Goal: Communication & Community: Answer question/provide support

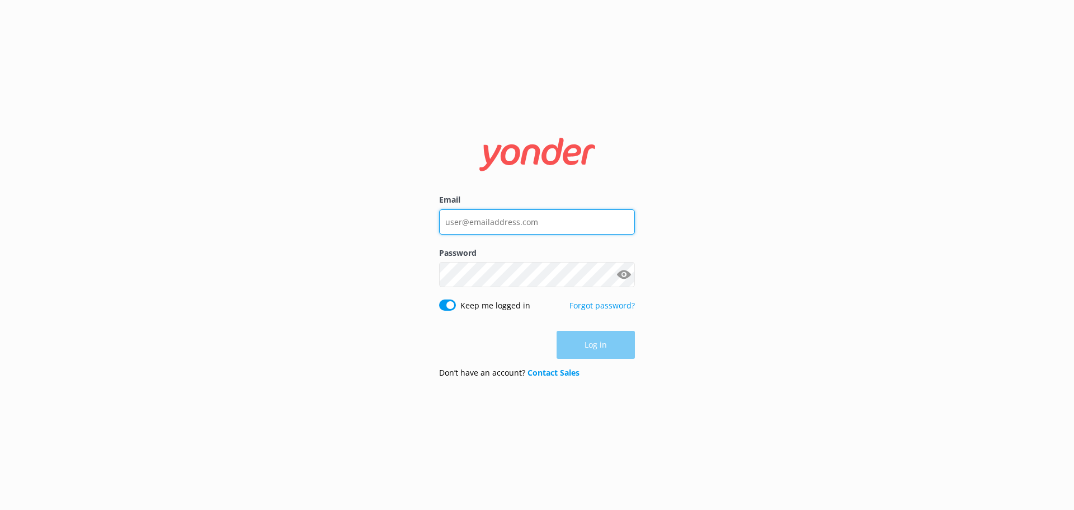
type input "[EMAIL_ADDRESS][DOMAIN_NAME]"
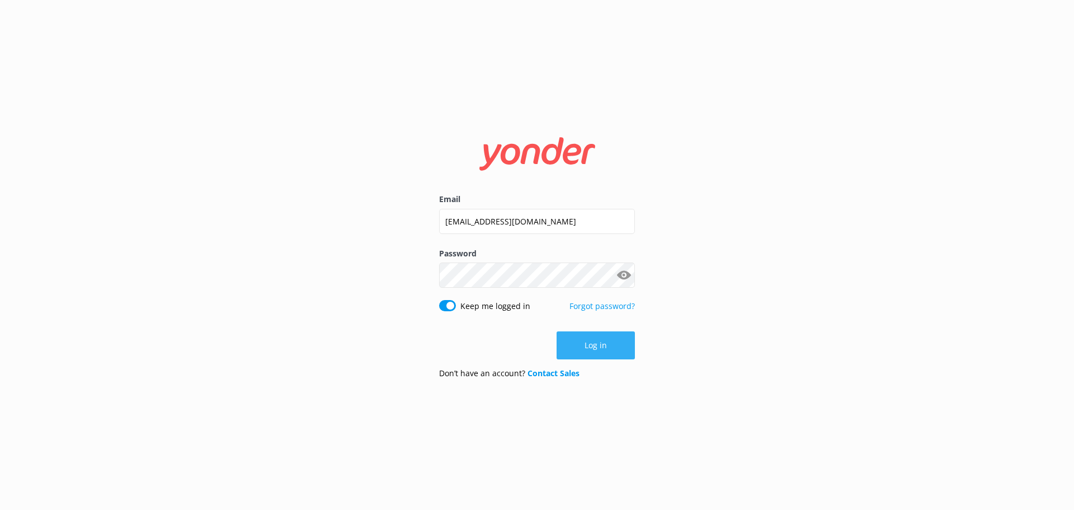
click at [617, 345] on button "Log in" at bounding box center [596, 345] width 78 height 28
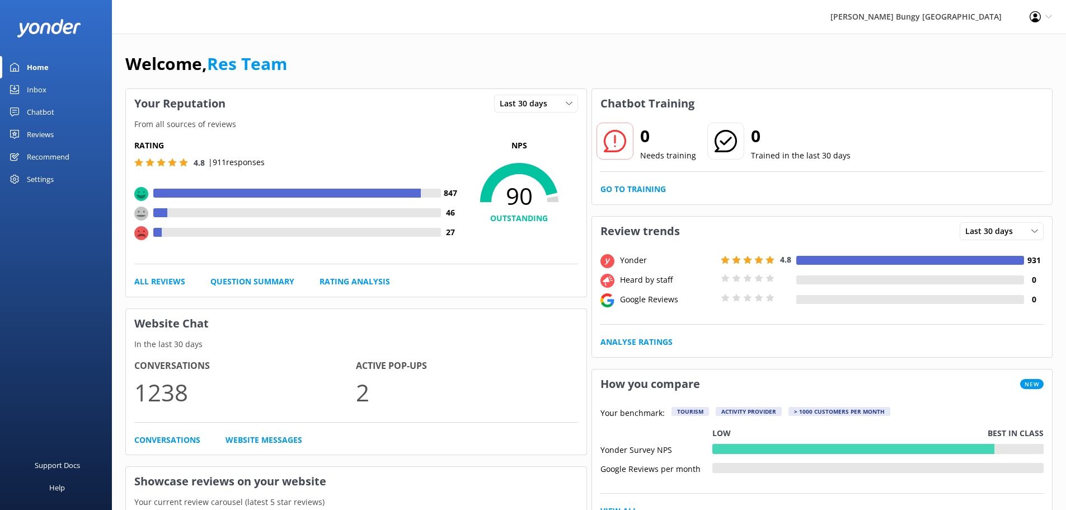
click at [50, 91] on link "Inbox" at bounding box center [56, 89] width 112 height 22
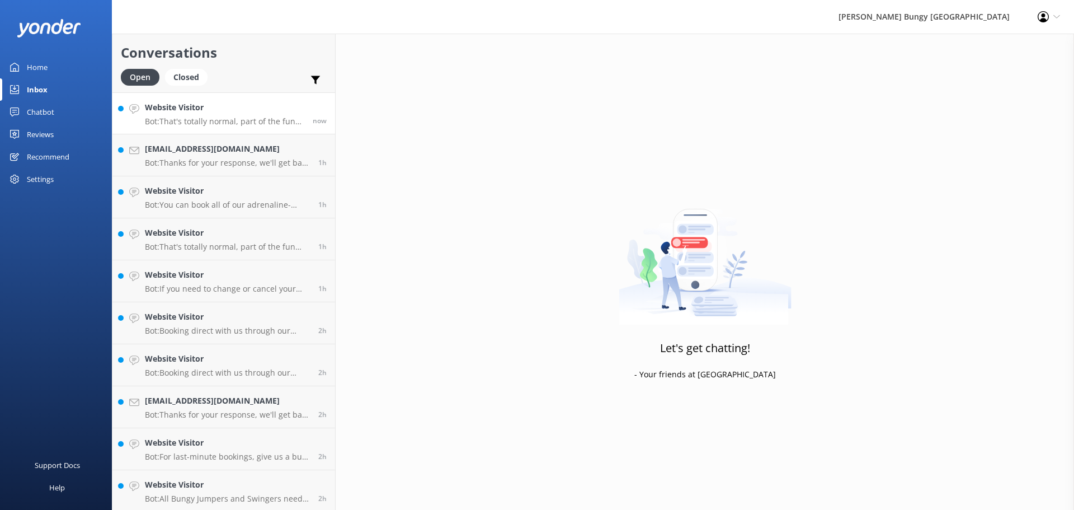
click at [229, 112] on h4 "Website Visitor" at bounding box center [224, 107] width 159 height 12
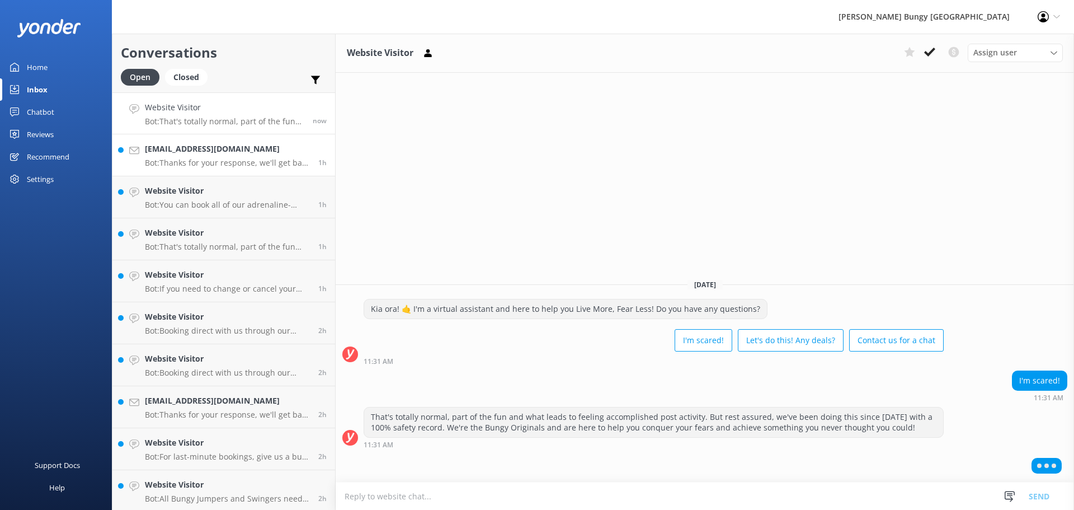
click at [246, 160] on p "Bot: Thanks for your response, we'll get back to you as soon as we can during o…" at bounding box center [227, 163] width 165 height 10
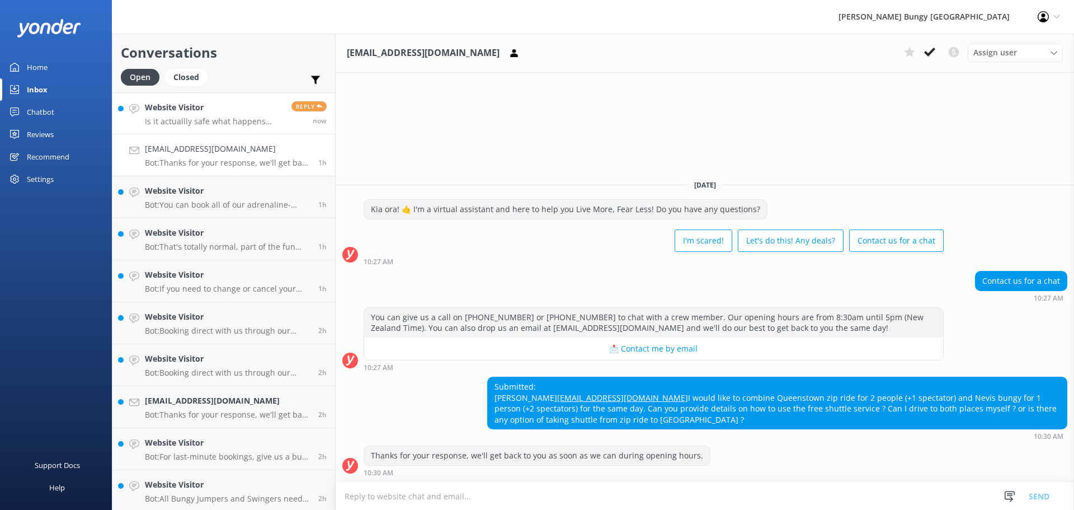
click at [245, 111] on h4 "Website Visitor" at bounding box center [214, 107] width 138 height 12
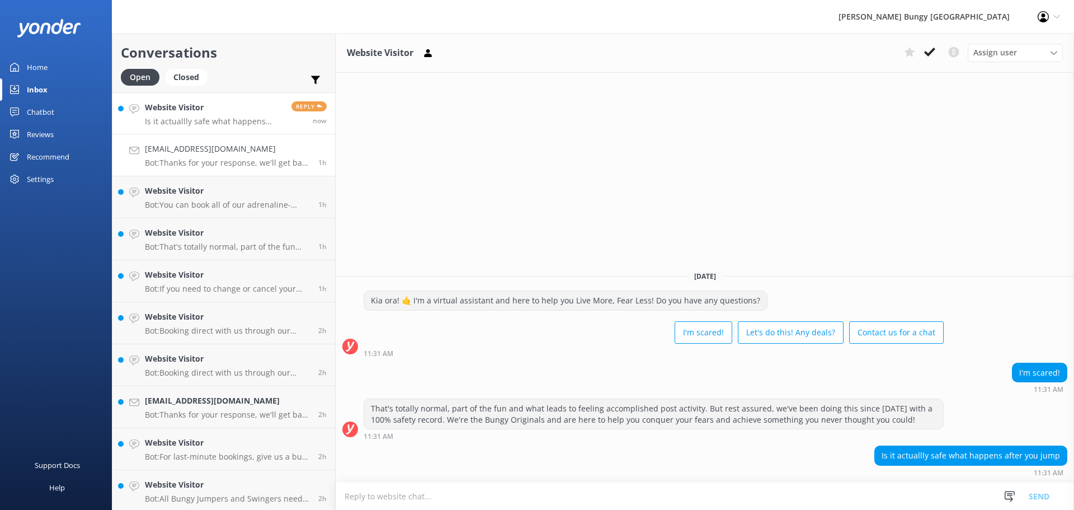
click at [212, 149] on h4 "[EMAIL_ADDRESS][DOMAIN_NAME]" at bounding box center [227, 149] width 165 height 12
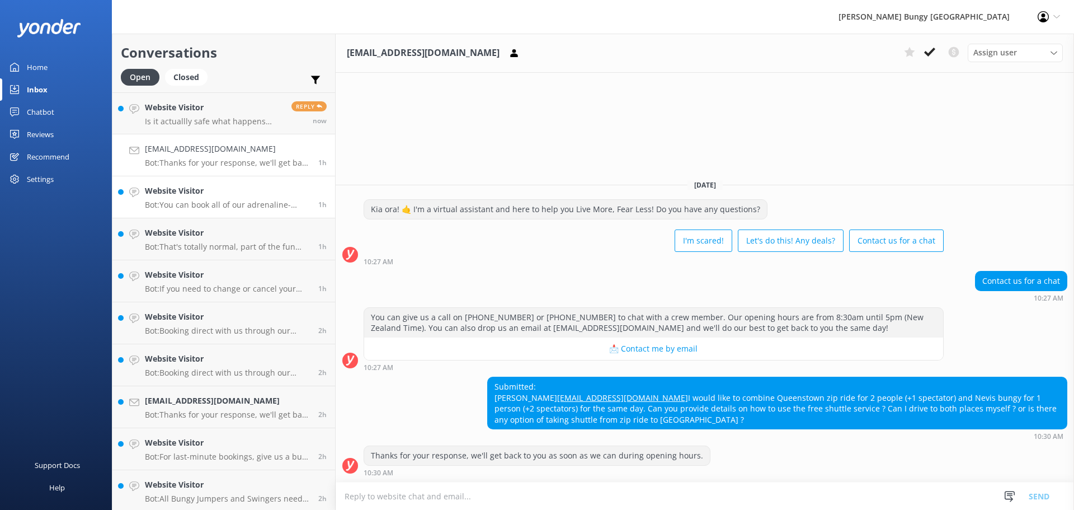
click at [232, 194] on h4 "Website Visitor" at bounding box center [227, 191] width 165 height 12
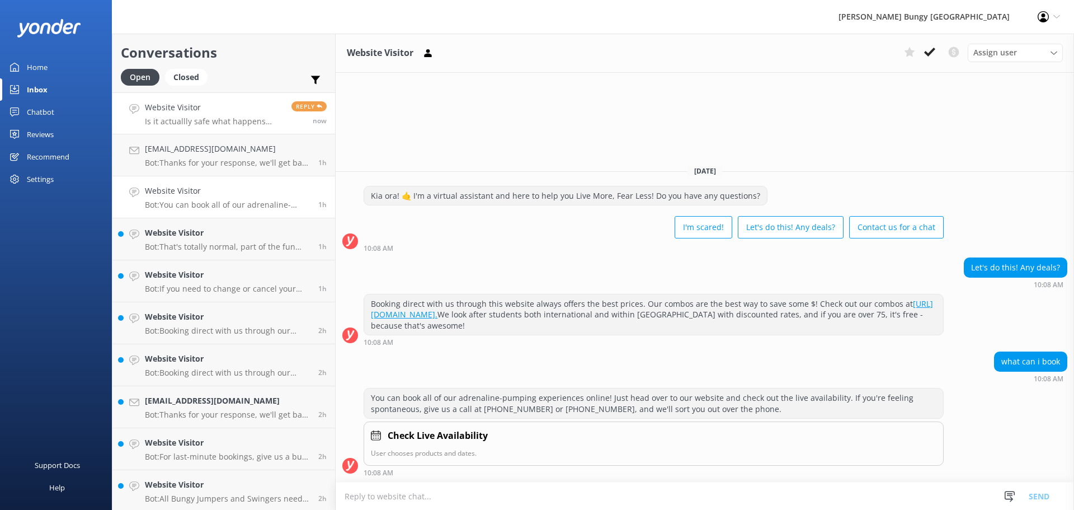
click at [224, 124] on p "Is it actuallly safe what happens after you jump" at bounding box center [214, 121] width 138 height 10
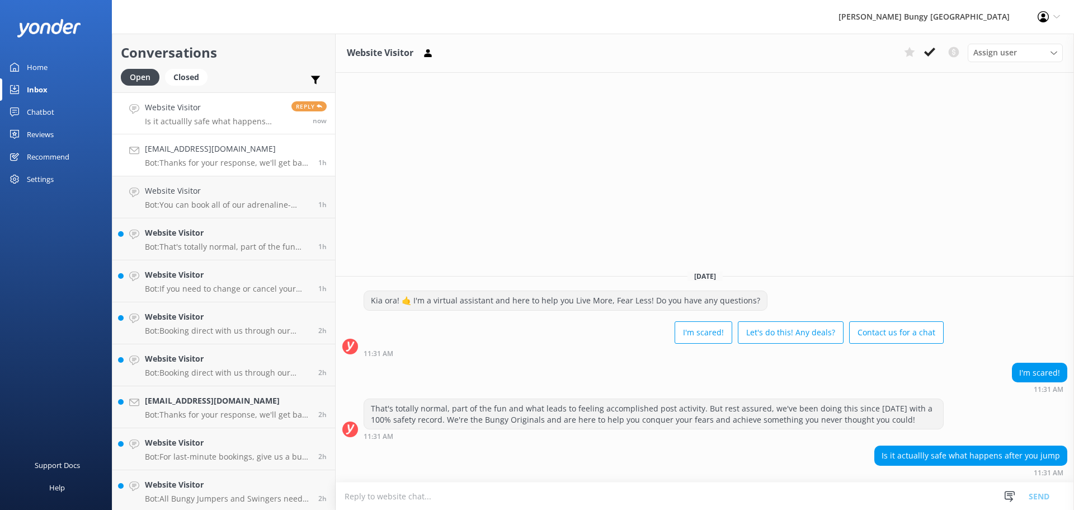
click at [233, 160] on p "Bot: Thanks for your response, we'll get back to you as soon as we can during o…" at bounding box center [227, 163] width 165 height 10
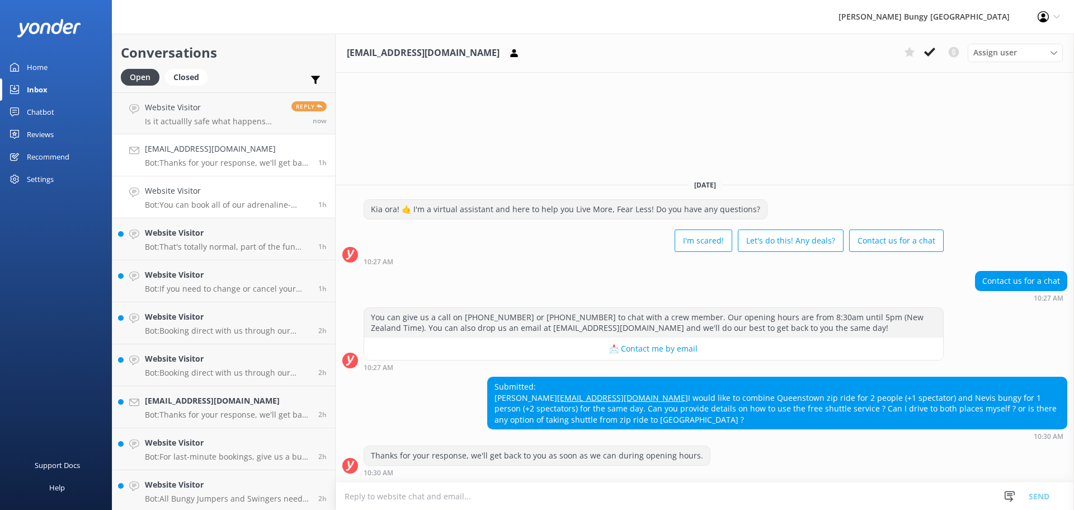
click at [248, 202] on p "Bot: You can book all of our adrenaline-pumping experiences online! Just head o…" at bounding box center [227, 205] width 165 height 10
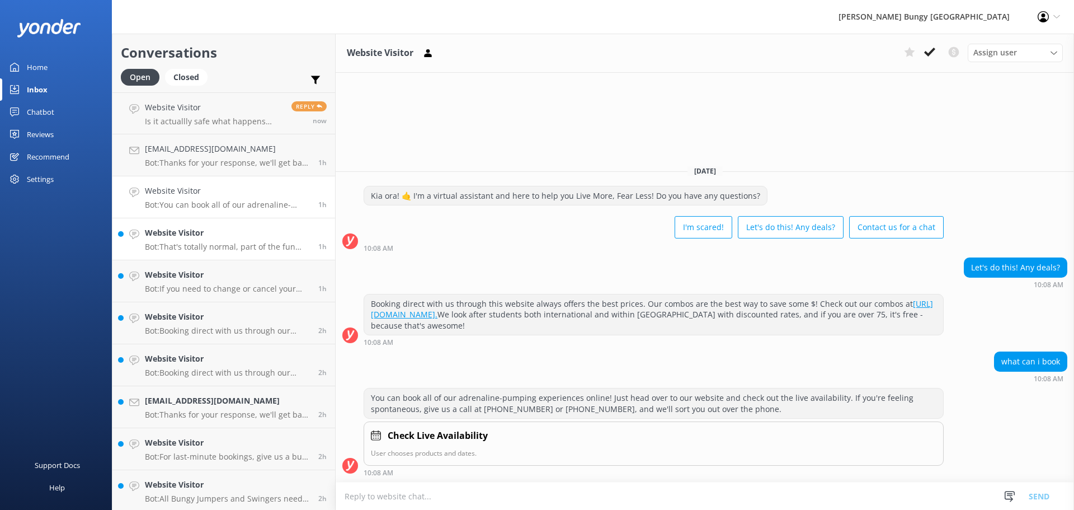
click at [245, 223] on link "Website Visitor Bot: That's totally normal, part of the fun and what leads to f…" at bounding box center [223, 239] width 223 height 42
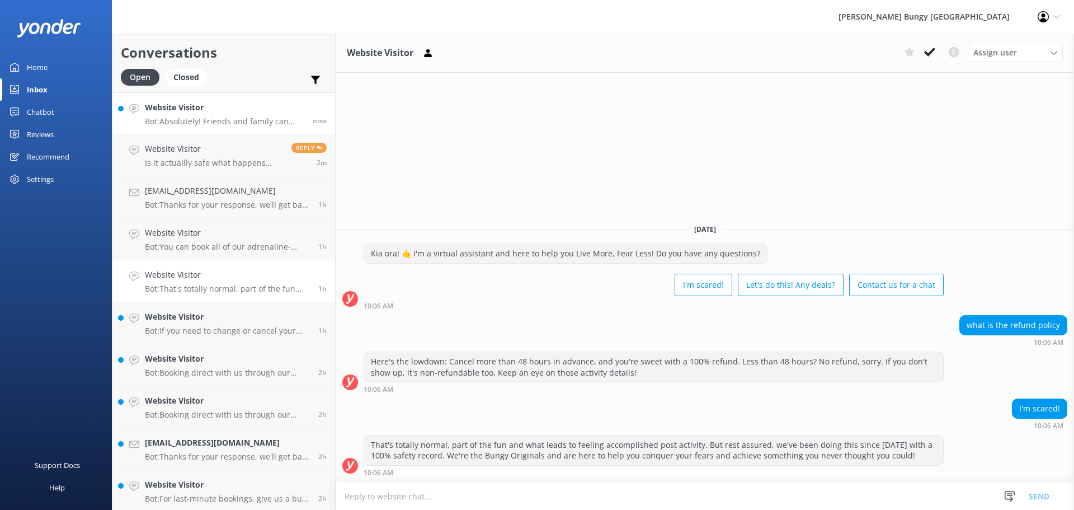
click at [265, 124] on p "Bot: Absolutely! Friends and family can come along for the ride. Just remember,…" at bounding box center [224, 121] width 159 height 10
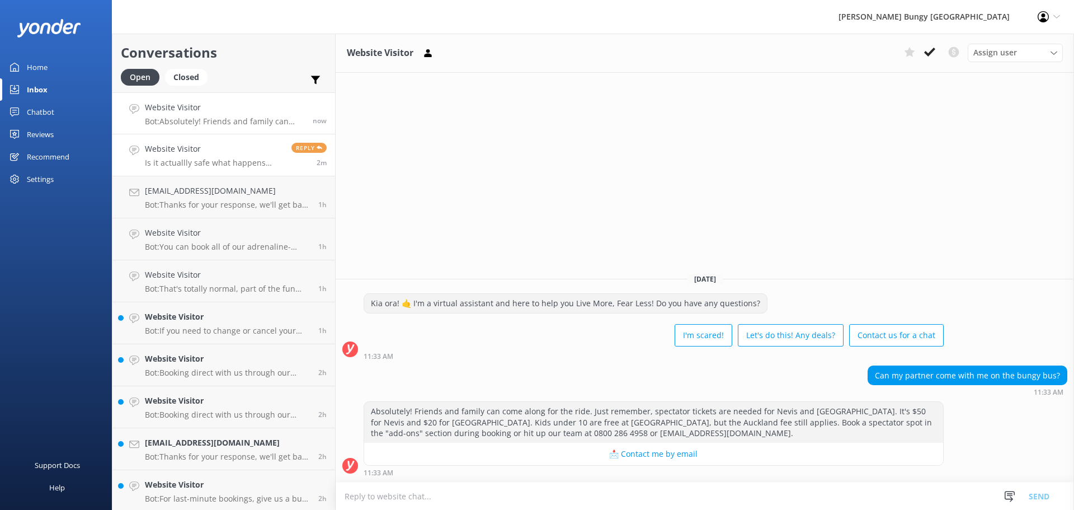
click at [236, 166] on p "Is it actuallly safe what happens after you jump" at bounding box center [214, 163] width 138 height 10
